Goal: Find specific page/section: Find specific page/section

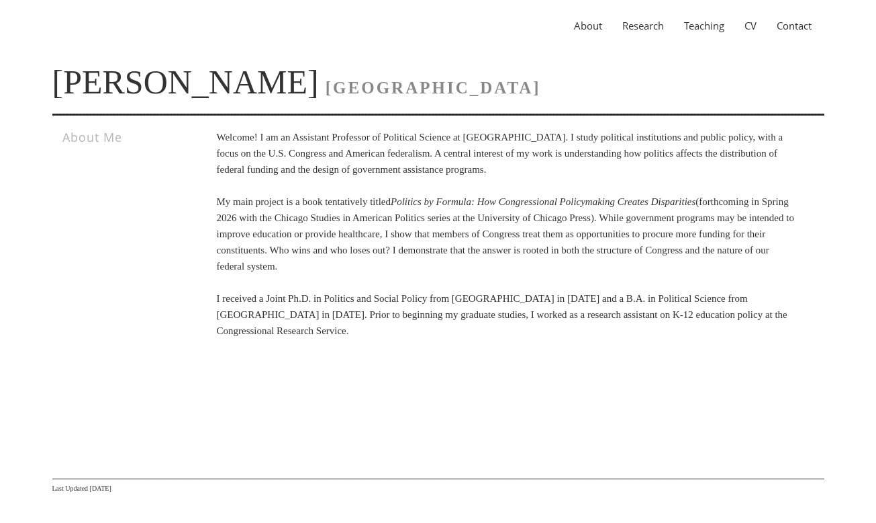
scroll to position [29, 0]
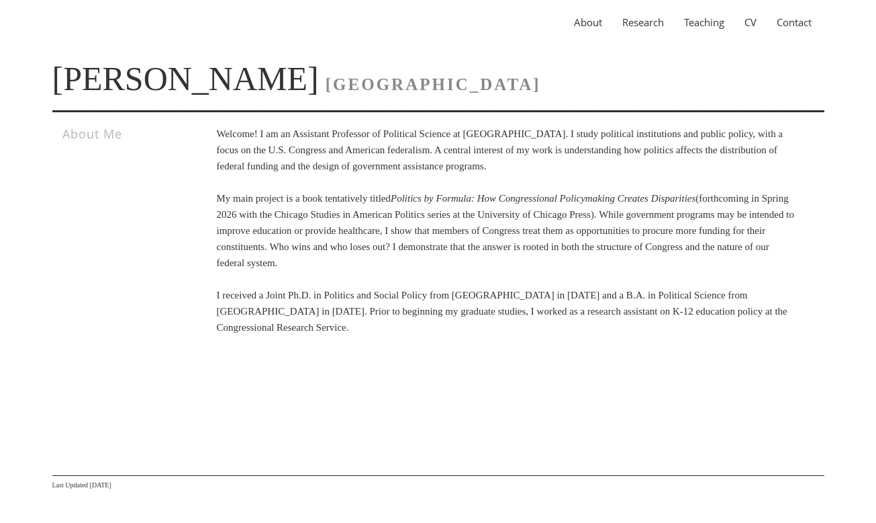
click at [642, 21] on link "Research" at bounding box center [644, 21] width 62 height 13
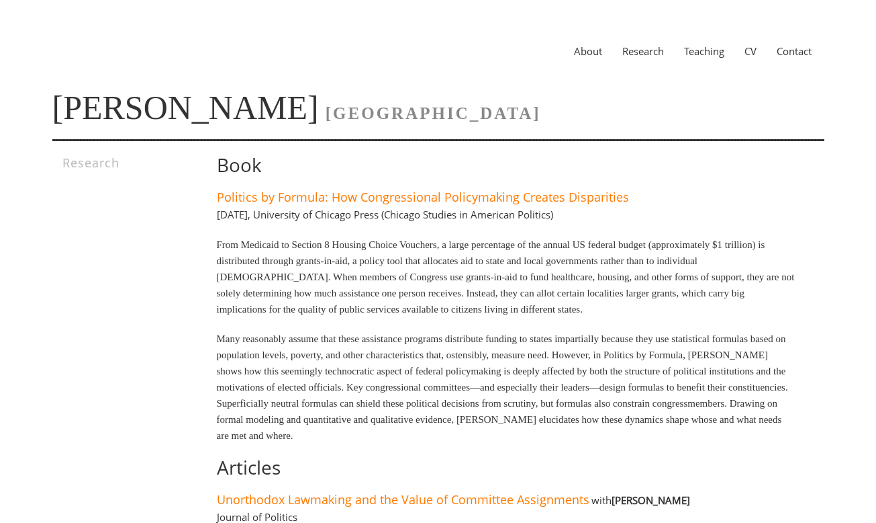
click at [692, 45] on link "Teaching" at bounding box center [704, 50] width 60 height 13
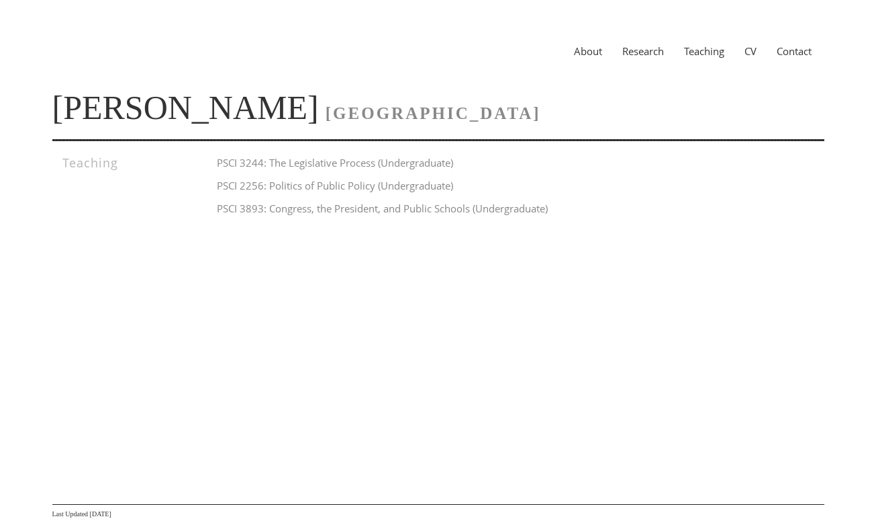
click at [749, 54] on link "CV" at bounding box center [751, 50] width 32 height 13
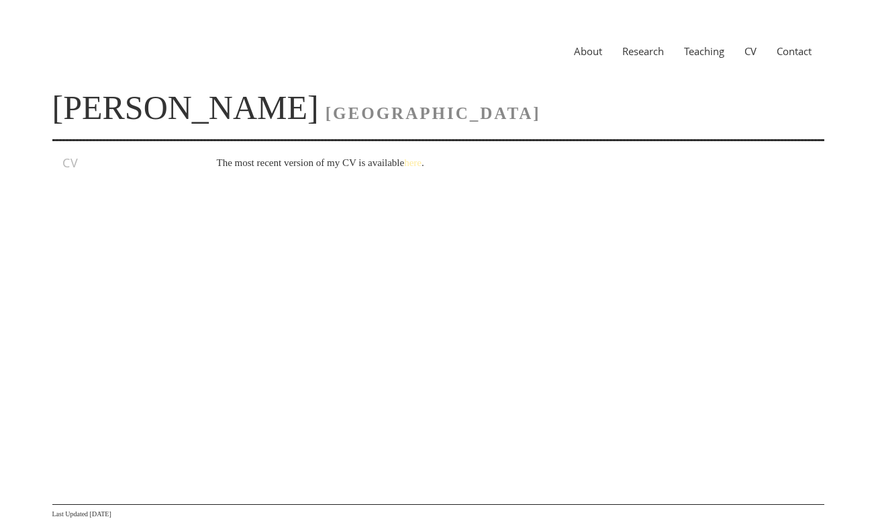
click at [422, 161] on link "here" at bounding box center [412, 162] width 17 height 11
